Goal: Transaction & Acquisition: Obtain resource

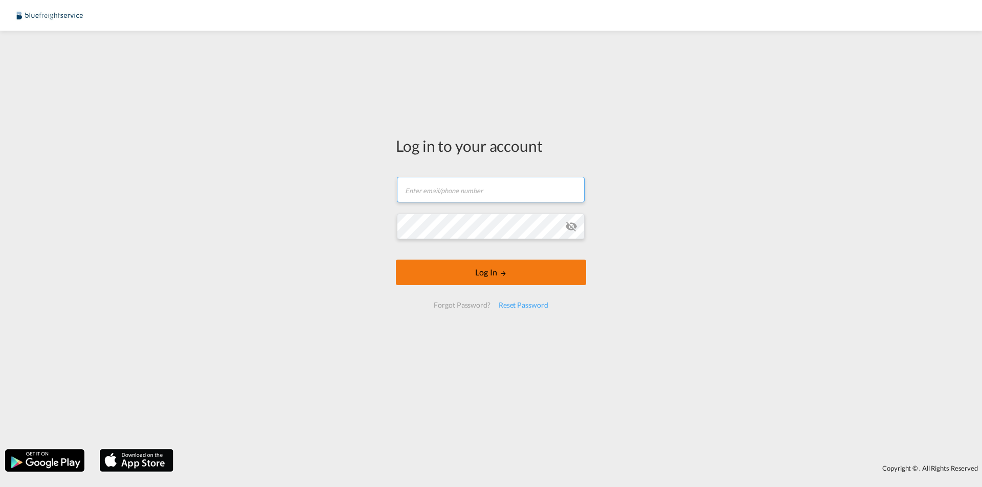
type input "[EMAIL_ADDRESS][DOMAIN_NAME]"
click at [462, 265] on button "Log In" at bounding box center [491, 273] width 190 height 26
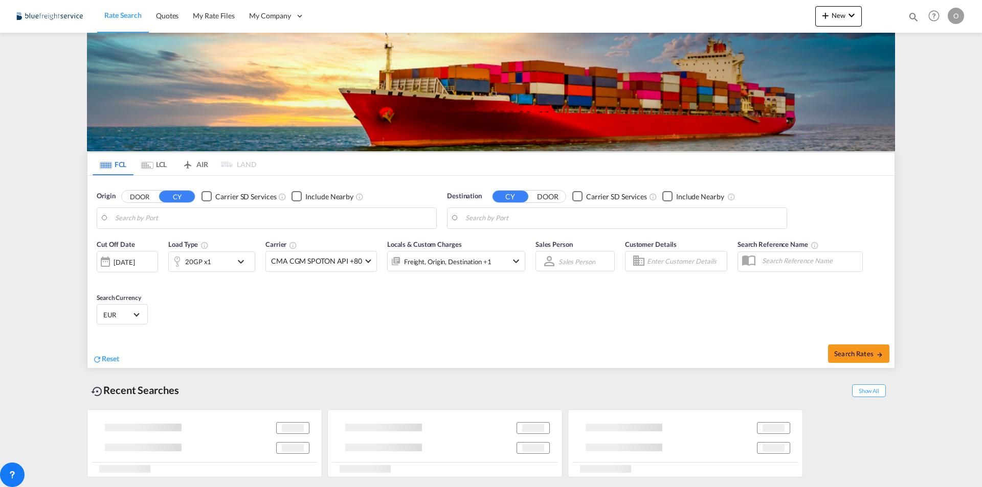
type input "[GEOGRAPHIC_DATA], [GEOGRAPHIC_DATA]"
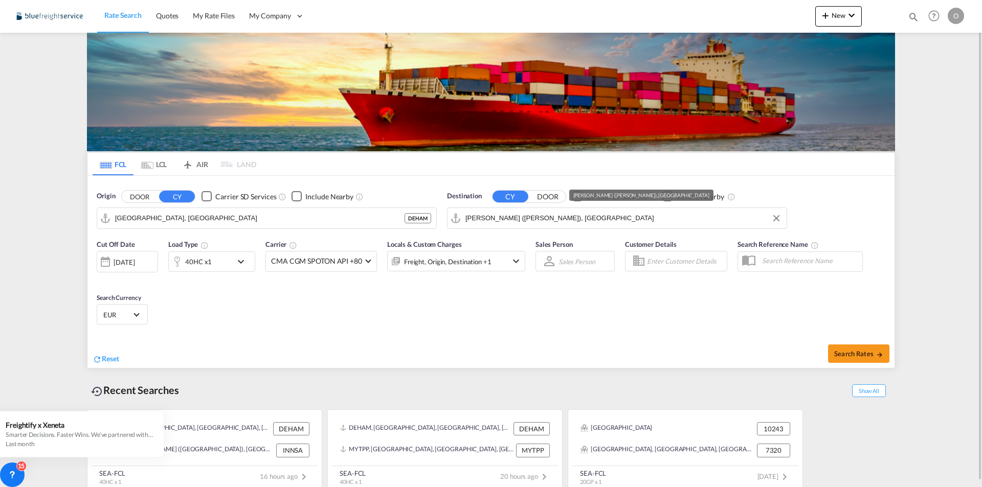
click at [581, 215] on input "[PERSON_NAME] ([PERSON_NAME]), [GEOGRAPHIC_DATA]" at bounding box center [623, 218] width 316 height 15
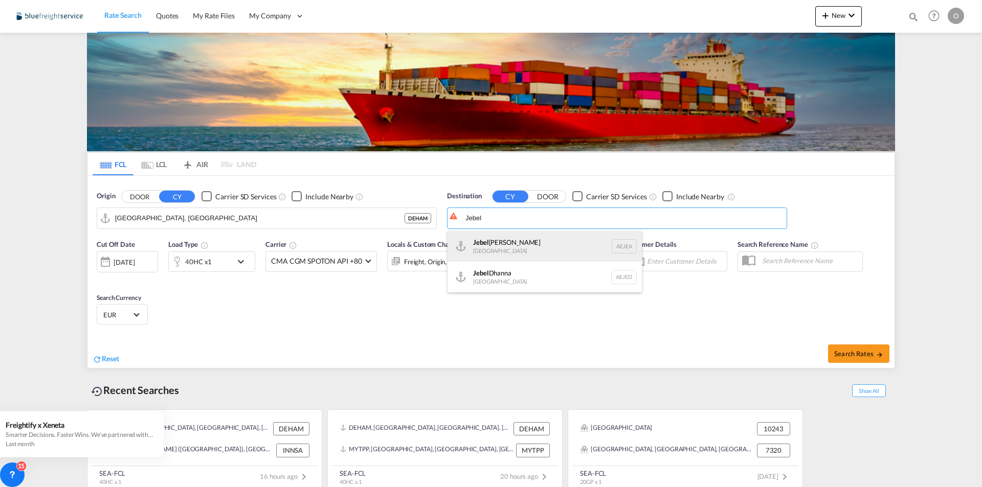
click at [544, 247] on div "[GEOGRAPHIC_DATA] [GEOGRAPHIC_DATA]" at bounding box center [544, 246] width 194 height 31
type input "[GEOGRAPHIC_DATA], [GEOGRAPHIC_DATA]"
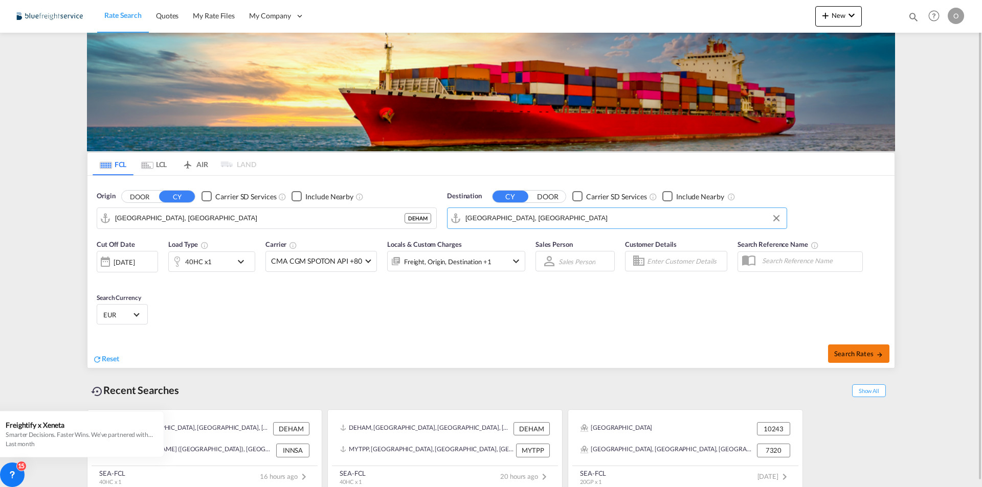
click at [860, 350] on span "Search Rates" at bounding box center [858, 354] width 49 height 8
type input "DEHAM to AEJEA / [DATE]"
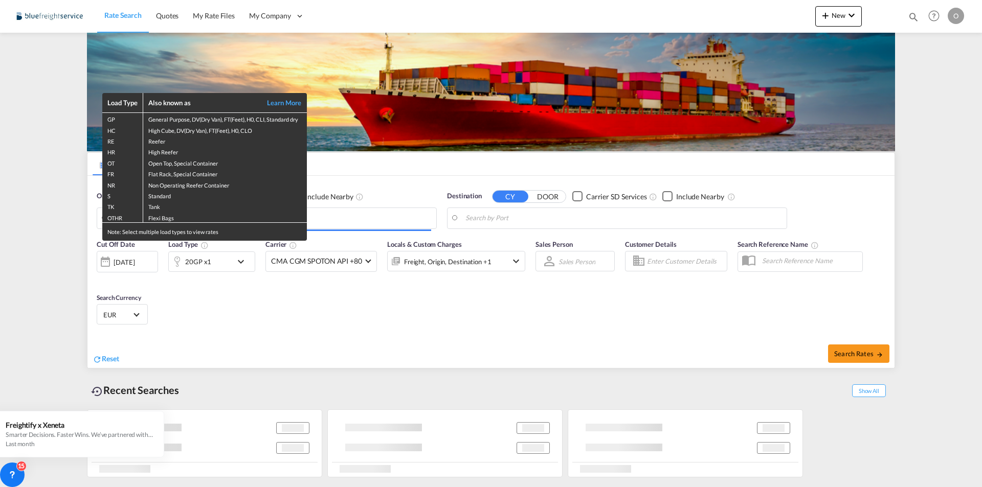
type input "[GEOGRAPHIC_DATA], [GEOGRAPHIC_DATA]"
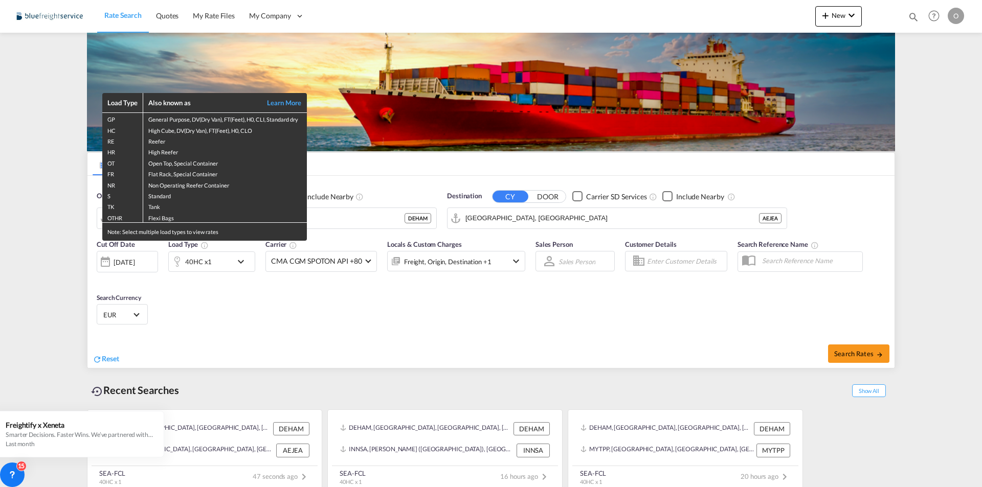
click at [282, 307] on div "Load Type Also known as Learn More GP General Purpose, DV(Dry Van), FT(Feet), H…" at bounding box center [491, 243] width 982 height 487
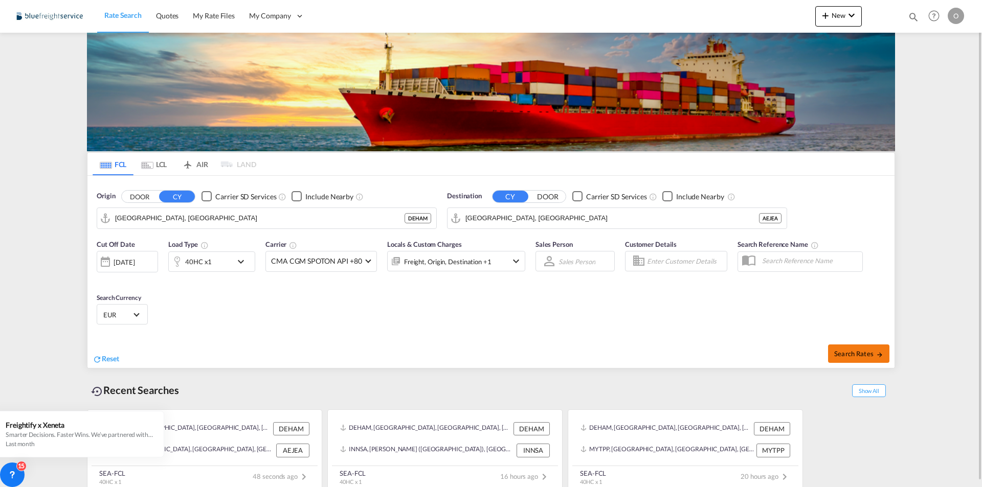
click at [866, 355] on span "Search Rates" at bounding box center [858, 354] width 49 height 8
type input "DEHAM to AEJEA / [DATE]"
